Goal: Task Accomplishment & Management: Manage account settings

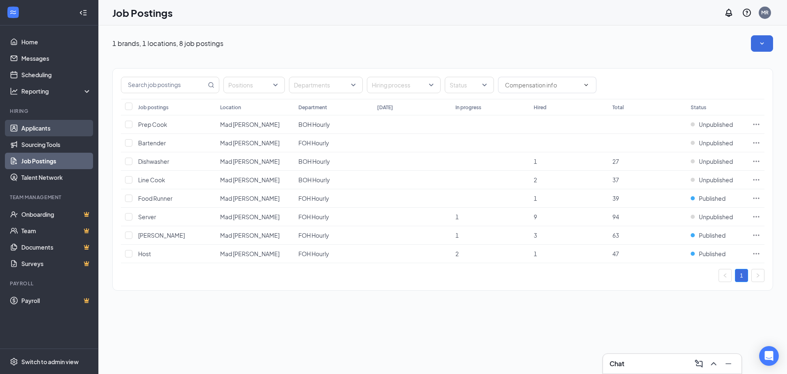
click at [32, 130] on link "Applicants" at bounding box center [56, 128] width 70 height 16
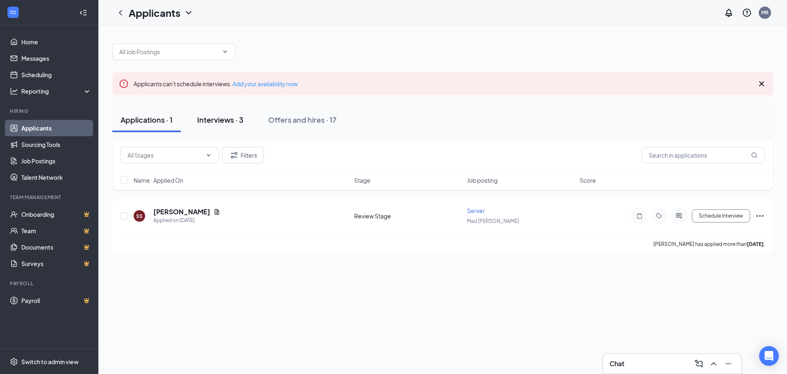
click at [224, 123] on div "Interviews · 3" at bounding box center [220, 119] width 46 height 10
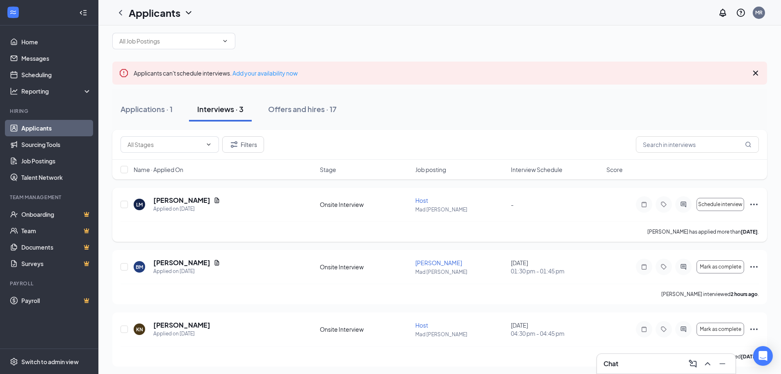
scroll to position [13, 0]
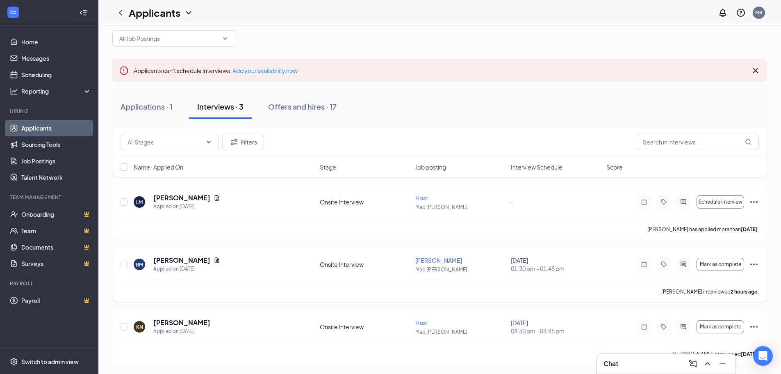
click at [757, 265] on icon "Ellipses" at bounding box center [754, 264] width 10 height 10
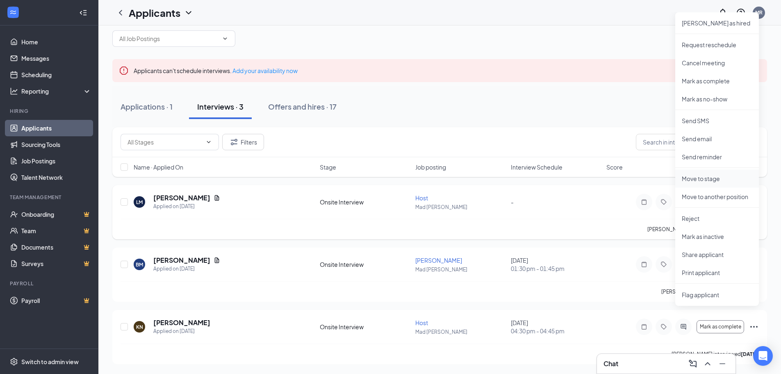
click at [708, 178] on p "Move to stage" at bounding box center [717, 178] width 71 height 8
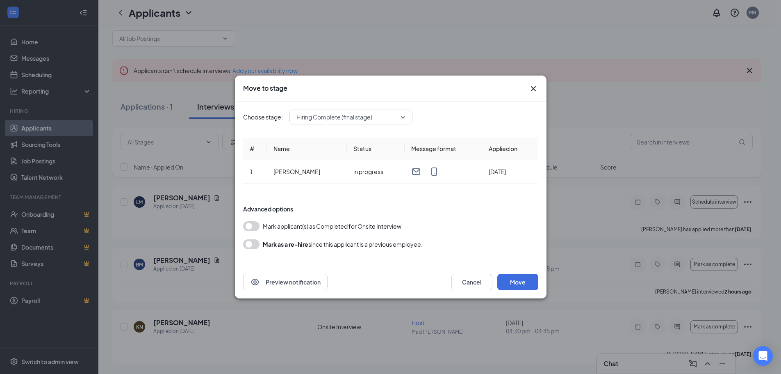
click at [258, 228] on button "button" at bounding box center [251, 226] width 16 height 10
click at [511, 281] on button "Move" at bounding box center [517, 282] width 41 height 16
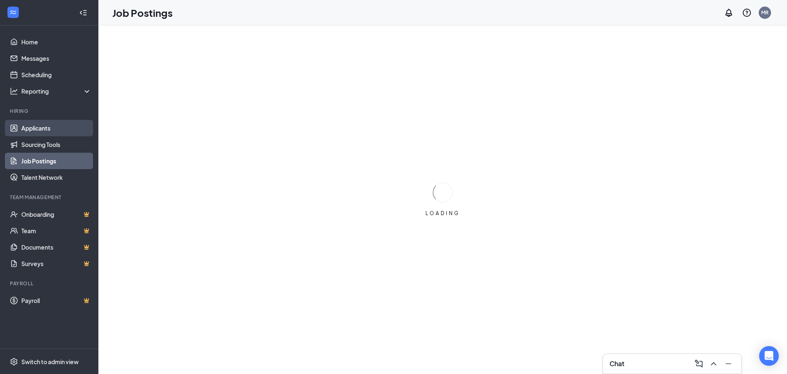
click at [48, 130] on link "Applicants" at bounding box center [56, 128] width 70 height 16
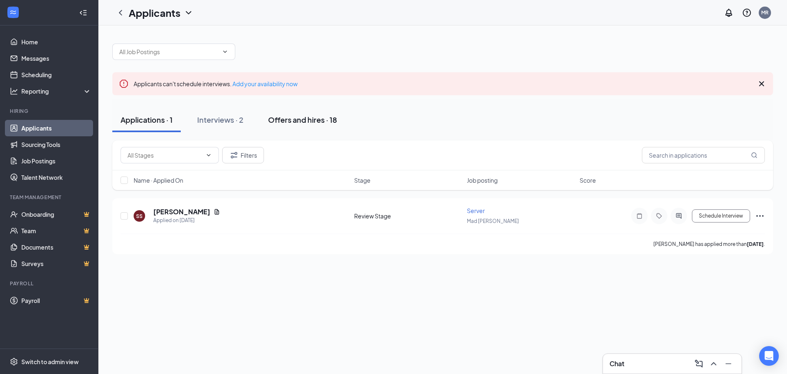
click at [306, 116] on div "Offers and hires · 18" at bounding box center [302, 119] width 69 height 10
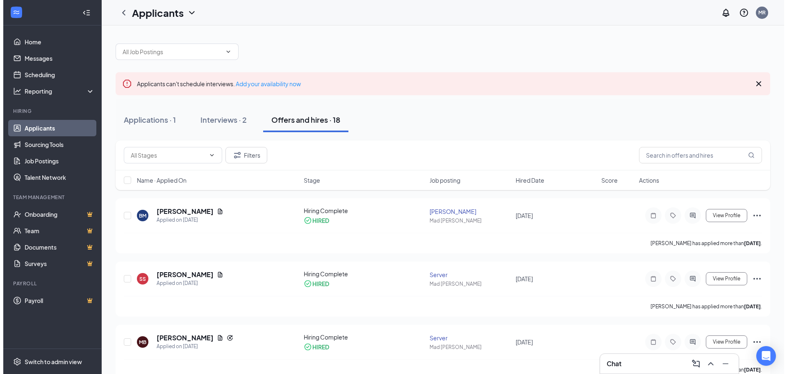
scroll to position [41, 0]
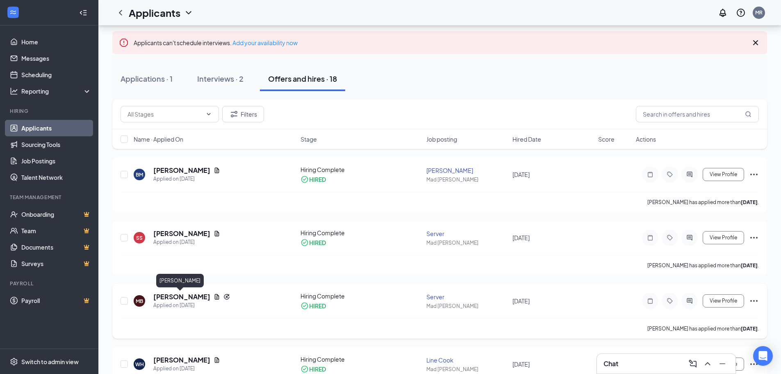
click at [186, 298] on h5 "[PERSON_NAME]" at bounding box center [181, 296] width 57 height 9
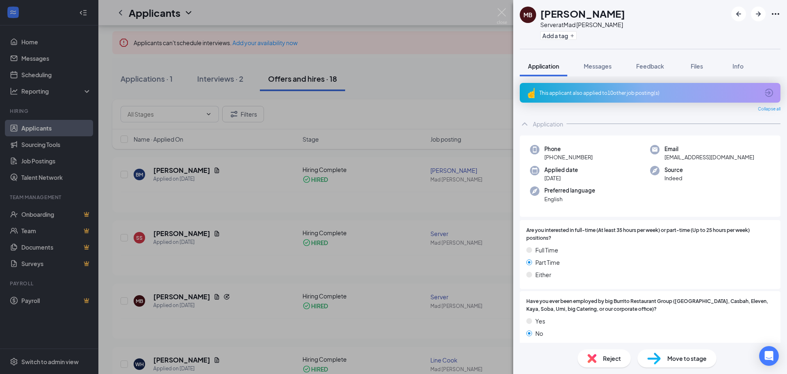
drag, startPoint x: 637, startPoint y: 230, endPoint x: 615, endPoint y: 177, distance: 57.4
click at [615, 177] on div "Applied date Aug 9" at bounding box center [590, 174] width 120 height 17
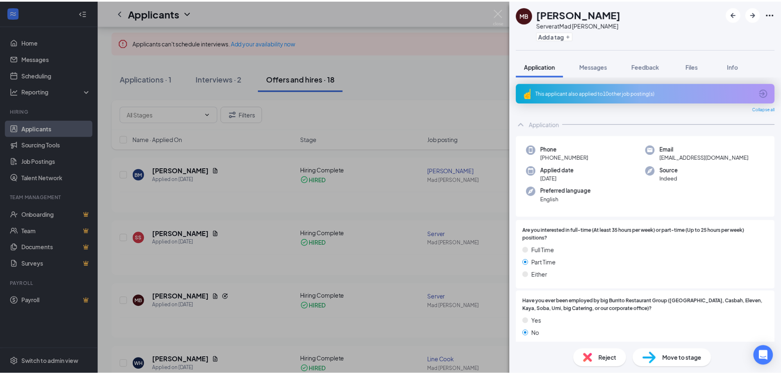
scroll to position [205, 0]
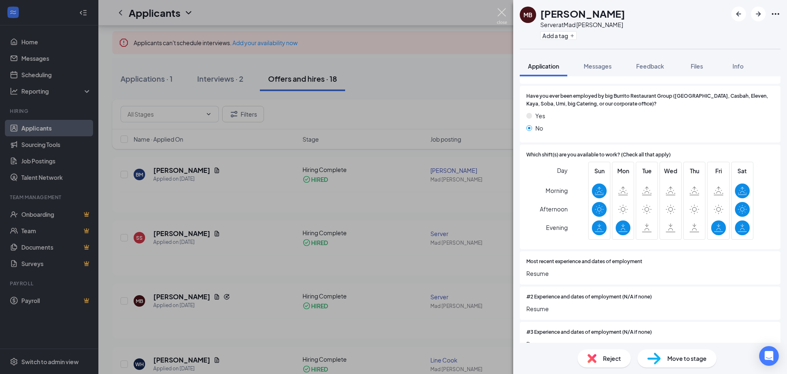
click at [503, 12] on img at bounding box center [502, 16] width 10 height 16
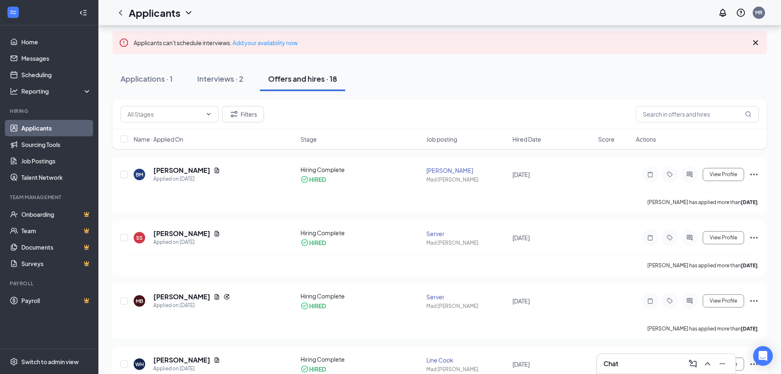
click at [238, 80] on div "Interviews · 2" at bounding box center [220, 78] width 46 height 10
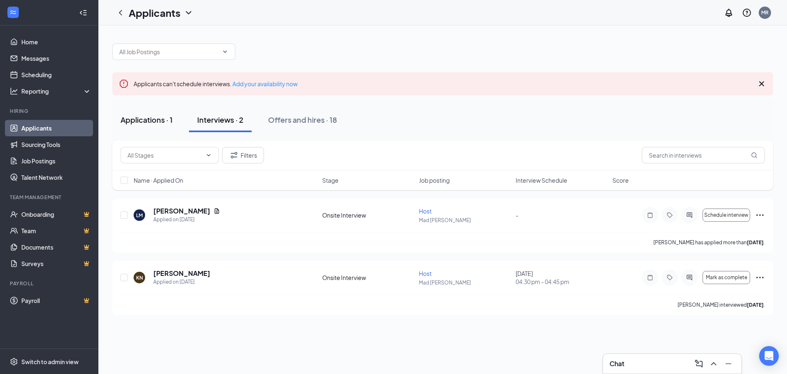
click at [169, 120] on div "Applications · 1" at bounding box center [147, 119] width 52 height 10
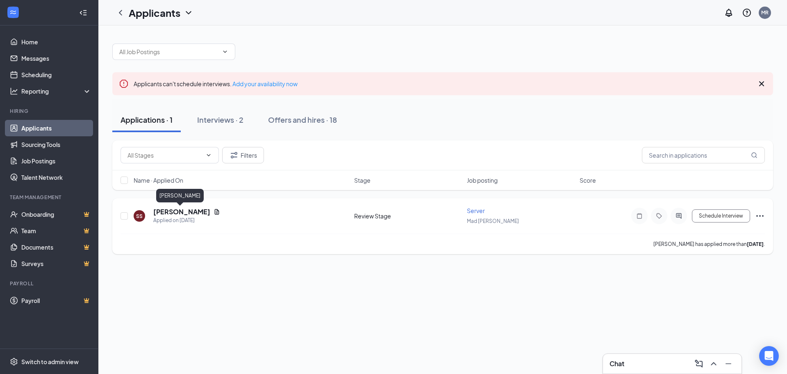
click at [183, 211] on h5 "Sidni Schibler" at bounding box center [181, 211] width 57 height 9
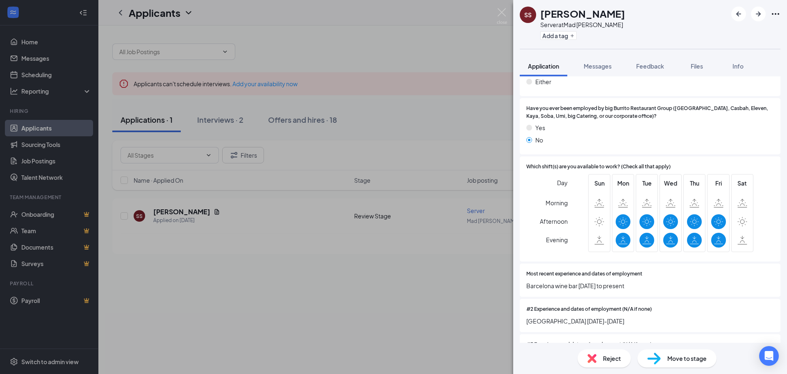
scroll to position [246, 0]
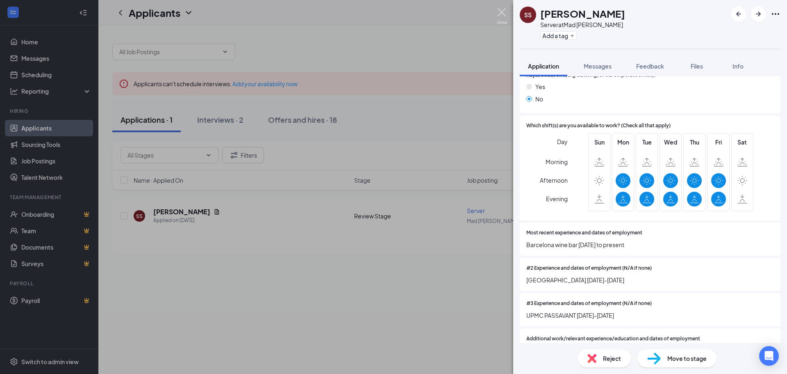
click at [504, 10] on img at bounding box center [502, 16] width 10 height 16
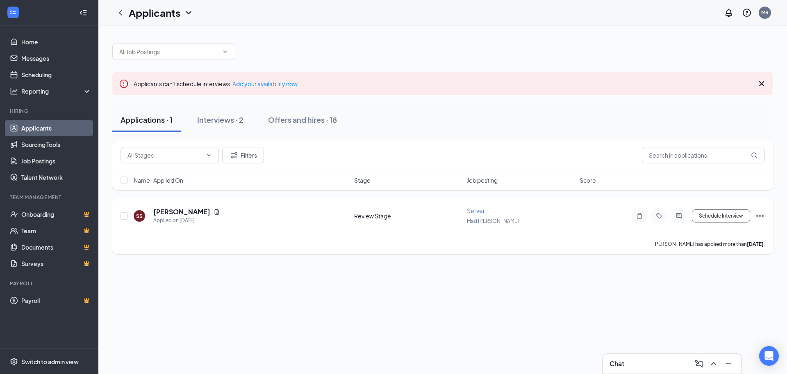
click at [755, 213] on div "Schedule Interview" at bounding box center [692, 216] width 148 height 16
click at [758, 213] on icon "Ellipses" at bounding box center [760, 216] width 10 height 10
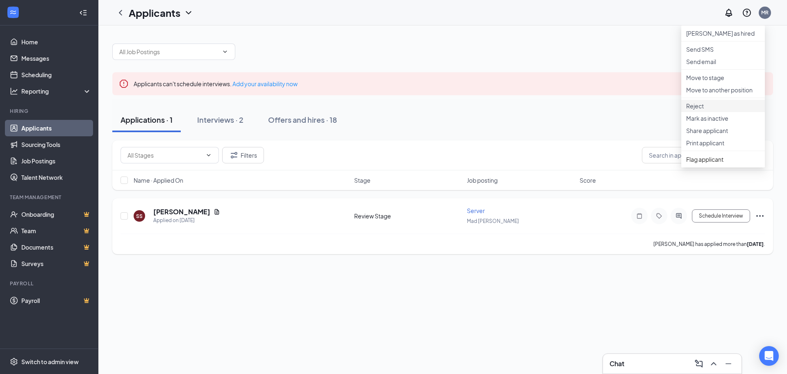
click at [703, 110] on p "Reject" at bounding box center [724, 106] width 74 height 8
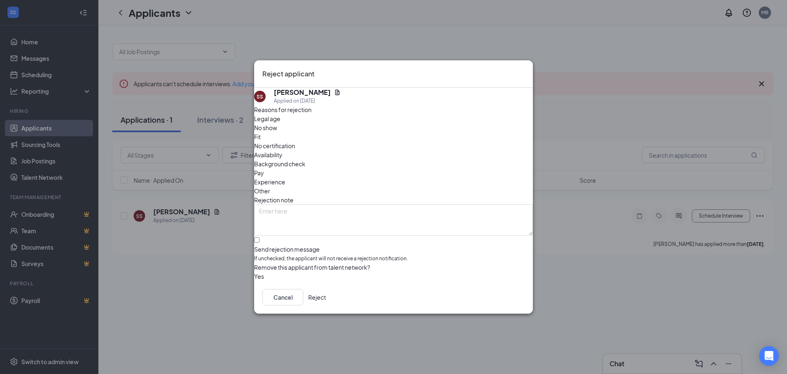
click at [326, 293] on button "Reject" at bounding box center [317, 297] width 18 height 16
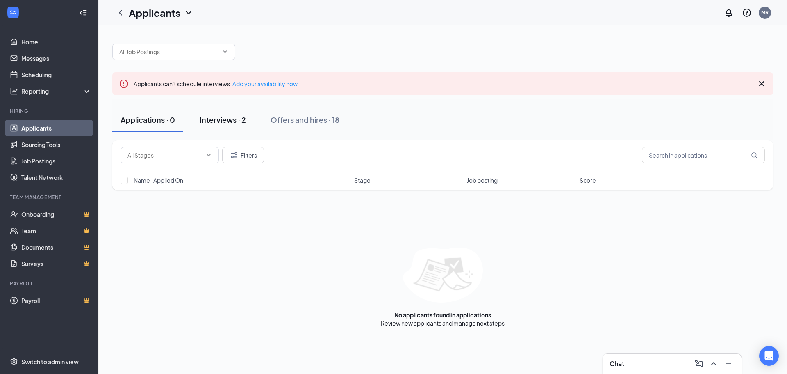
drag, startPoint x: 219, startPoint y: 119, endPoint x: 230, endPoint y: 125, distance: 12.1
click at [219, 119] on div "Interviews · 2" at bounding box center [223, 119] width 46 height 10
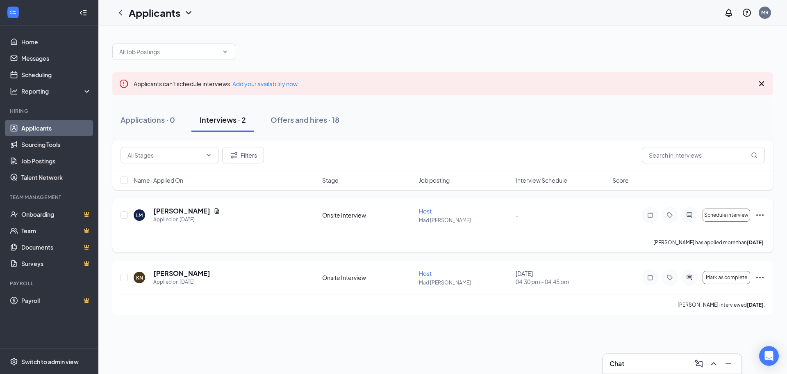
click at [764, 217] on icon "Ellipses" at bounding box center [760, 215] width 10 height 10
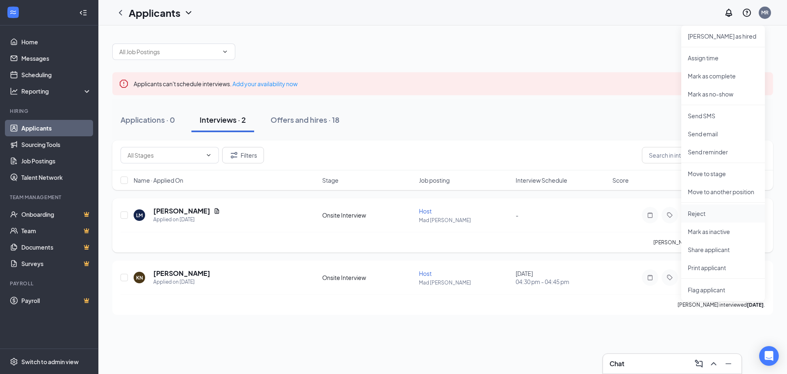
click at [721, 217] on li "Reject" at bounding box center [724, 213] width 84 height 18
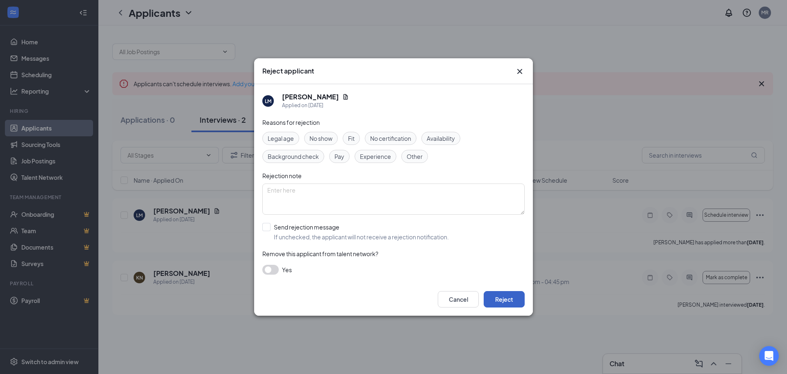
click at [509, 299] on button "Reject" at bounding box center [504, 299] width 41 height 16
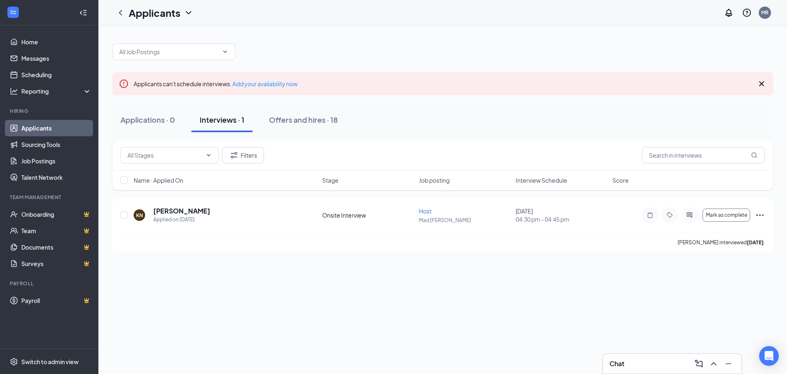
click at [52, 126] on link "Applicants" at bounding box center [56, 128] width 70 height 16
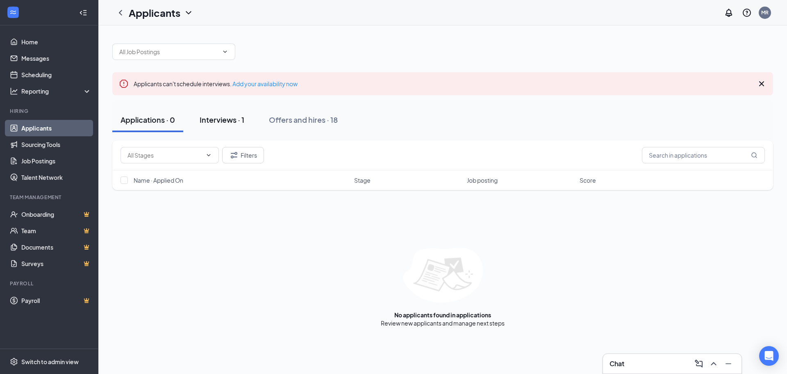
click at [223, 121] on div "Interviews · 1" at bounding box center [222, 119] width 45 height 10
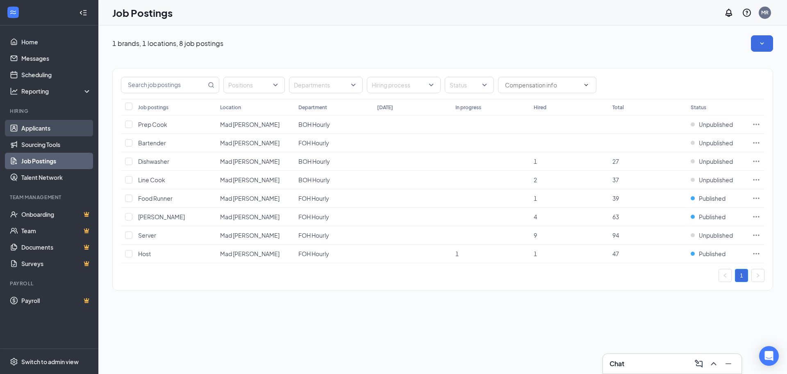
drag, startPoint x: 57, startPoint y: 128, endPoint x: 81, endPoint y: 126, distance: 24.7
click at [57, 128] on link "Applicants" at bounding box center [56, 128] width 70 height 16
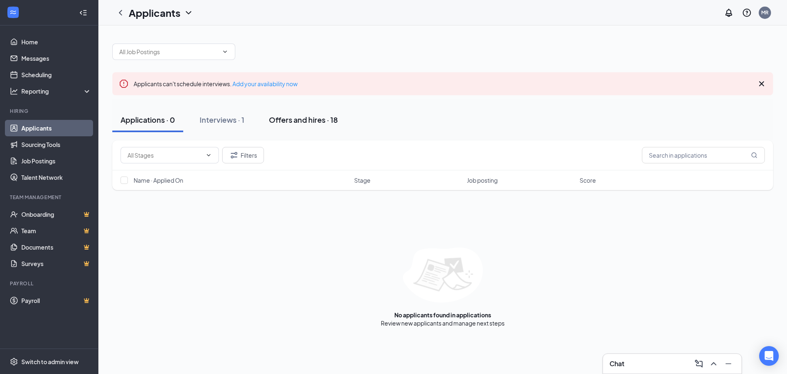
click at [298, 122] on div "Offers and hires · 18" at bounding box center [303, 119] width 69 height 10
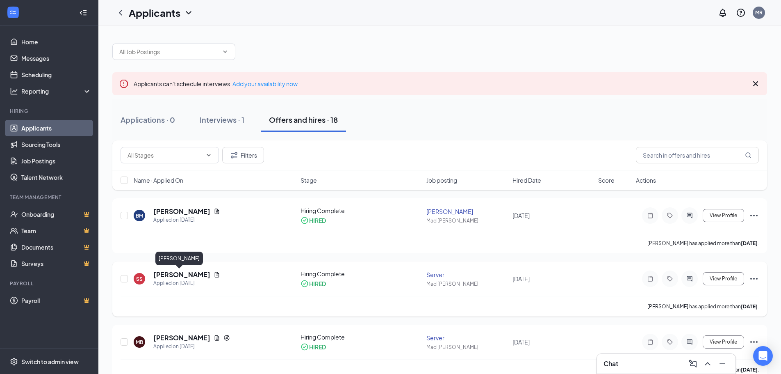
click at [182, 274] on h5 "[PERSON_NAME]" at bounding box center [181, 274] width 57 height 9
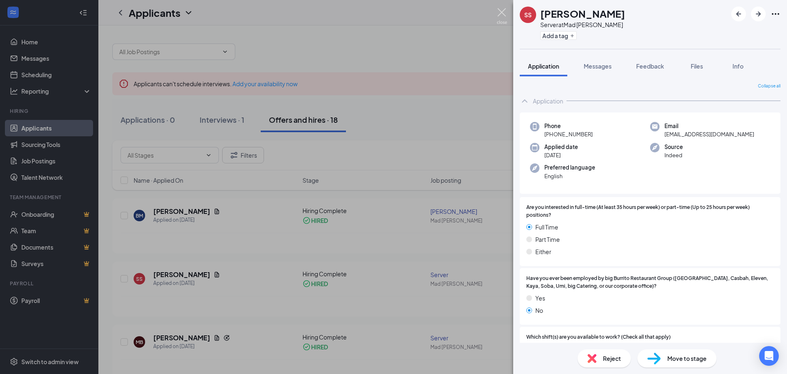
click at [502, 14] on img at bounding box center [502, 16] width 10 height 16
